Goal: Navigation & Orientation: Find specific page/section

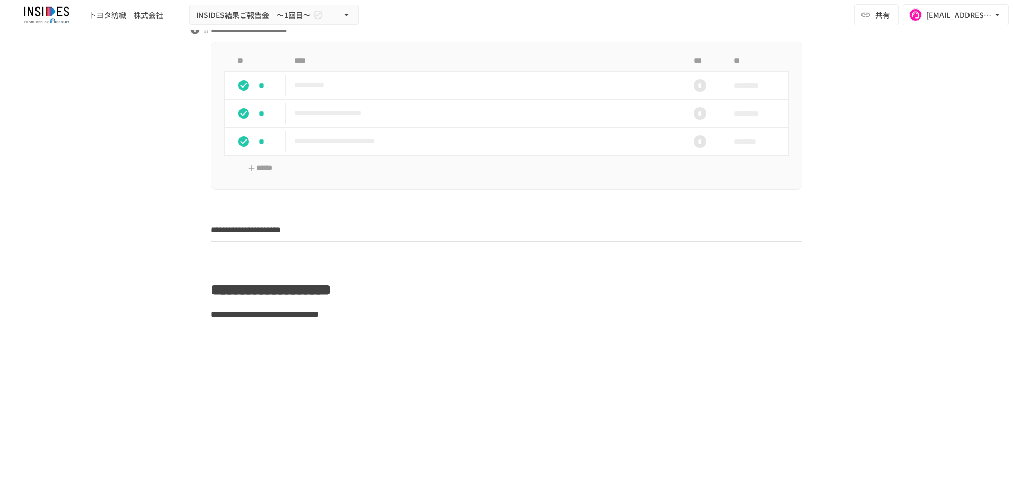
scroll to position [636, 0]
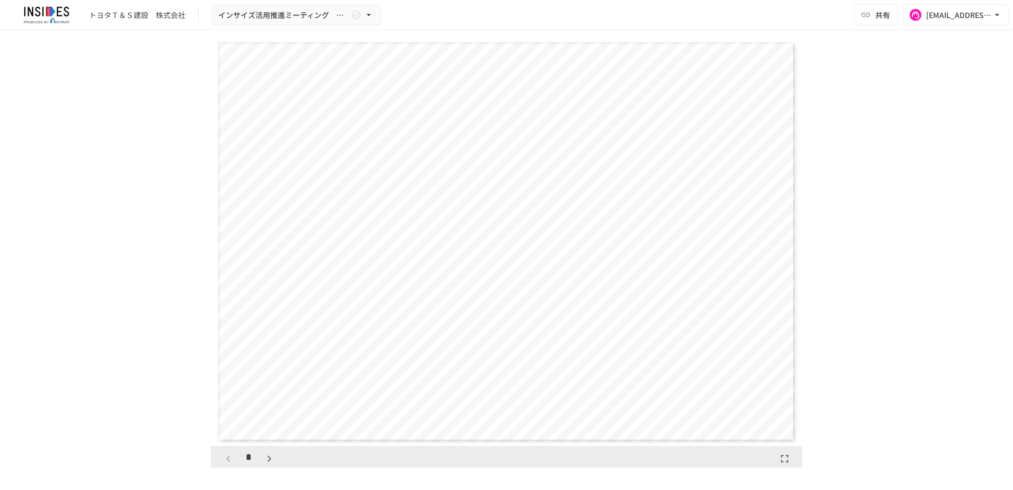
scroll to position [848, 0]
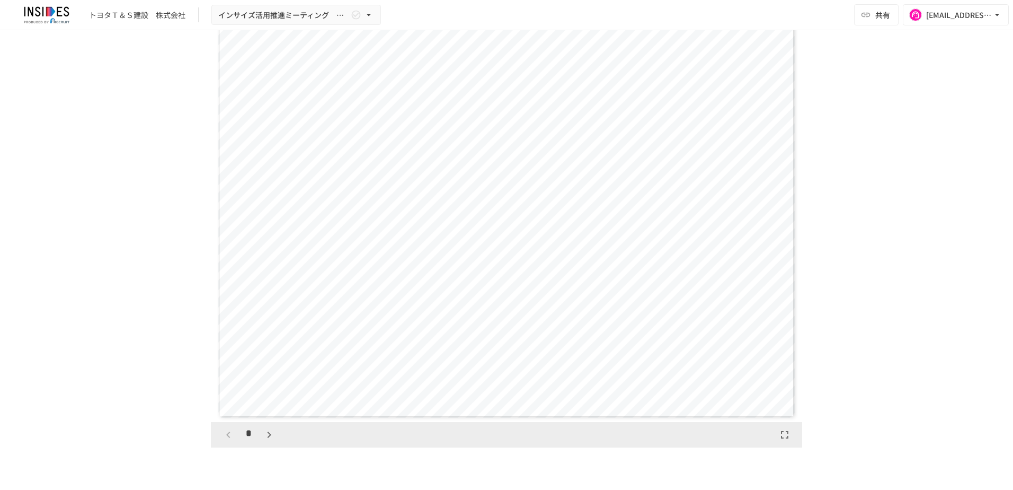
click at [267, 437] on icon "button" at bounding box center [269, 434] width 13 height 13
click at [263, 429] on icon "button" at bounding box center [269, 434] width 13 height 13
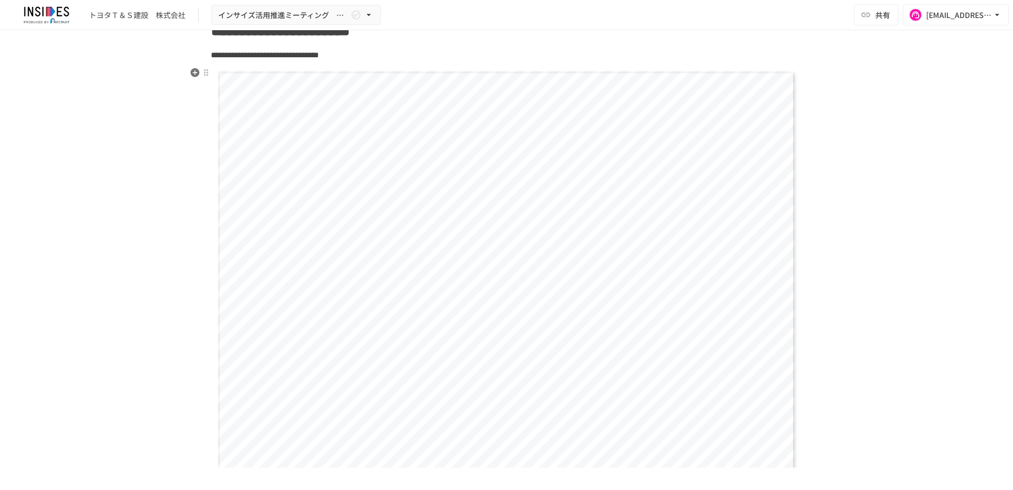
scroll to position [848, 0]
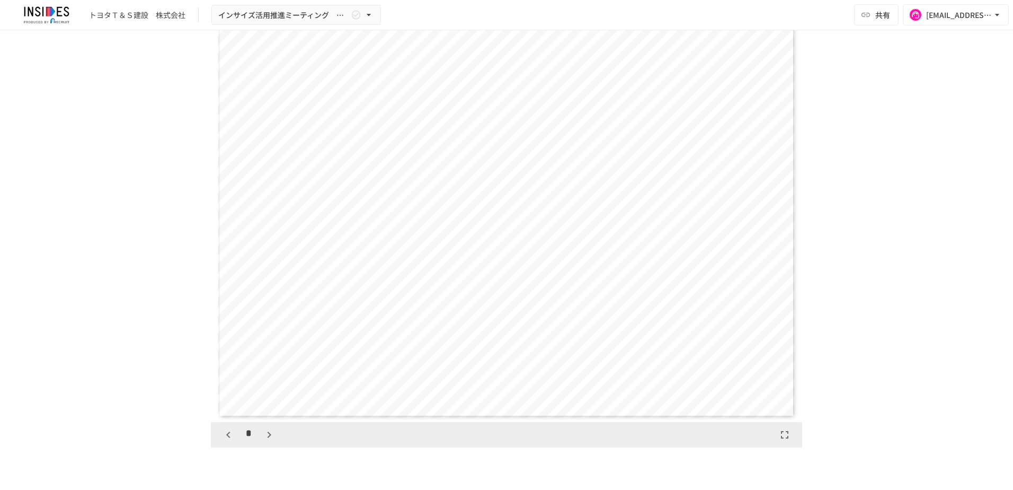
click at [267, 438] on icon "button" at bounding box center [269, 434] width 13 height 13
click at [264, 433] on icon "button" at bounding box center [269, 434] width 13 height 13
